Goal: Find specific page/section: Find specific page/section

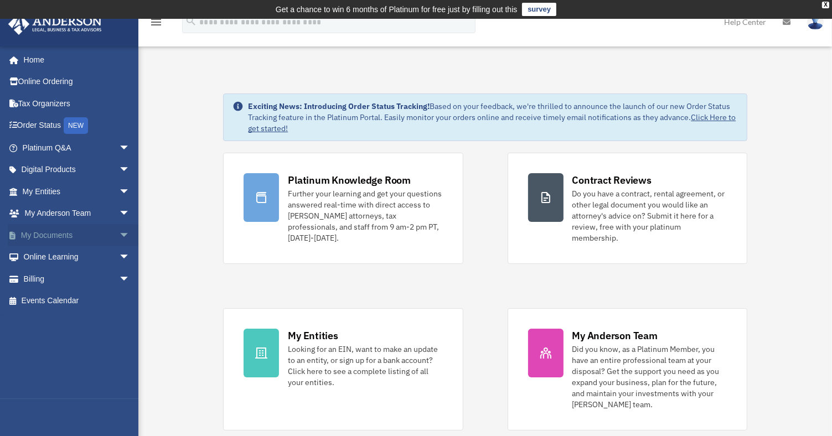
click at [63, 235] on link "My Documents arrow_drop_down" at bounding box center [77, 235] width 139 height 22
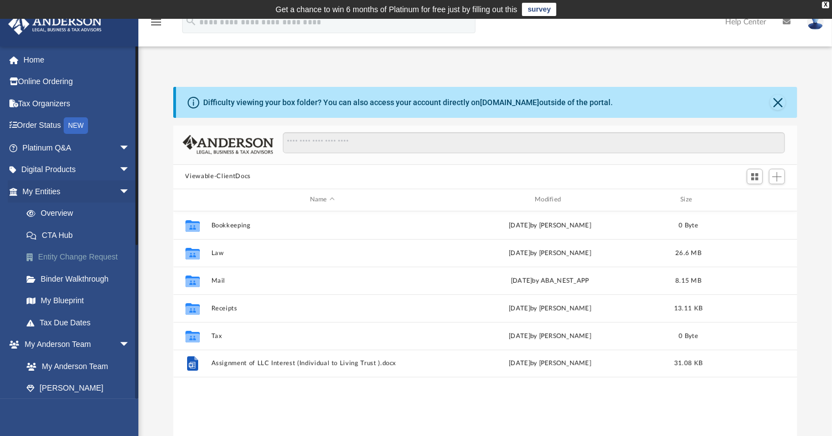
scroll to position [243, 616]
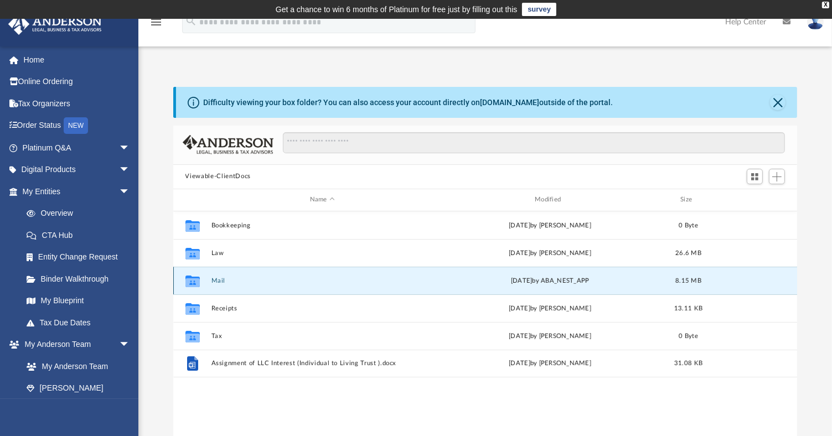
click at [220, 280] on button "Mail" at bounding box center [322, 280] width 223 height 7
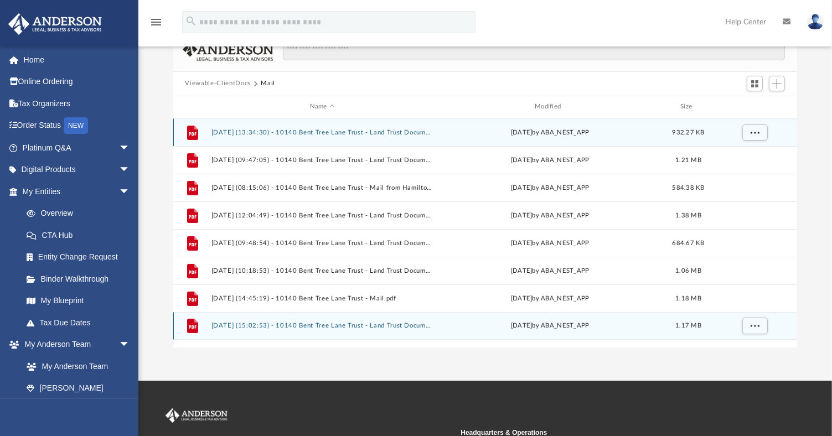
scroll to position [111, 0]
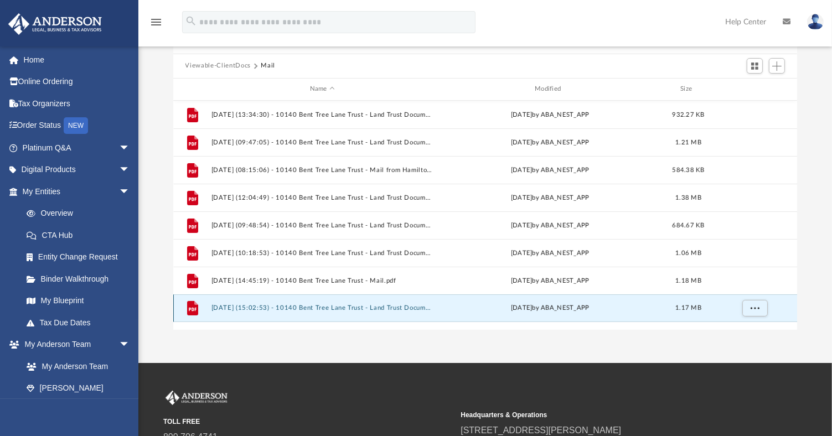
click at [342, 306] on button "2025.10.01 (15:02:53) - 10140 Bent Tree Lane Trust - Land Trust Documents.pdf" at bounding box center [322, 308] width 223 height 7
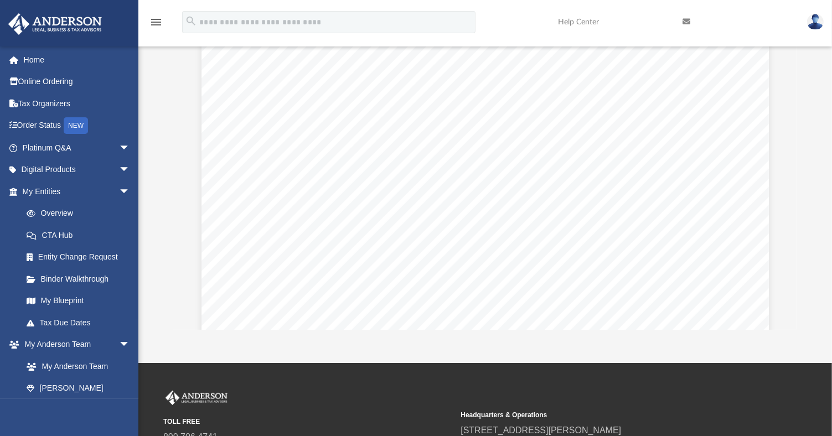
scroll to position [221, 0]
